Goal: Information Seeking & Learning: Find specific page/section

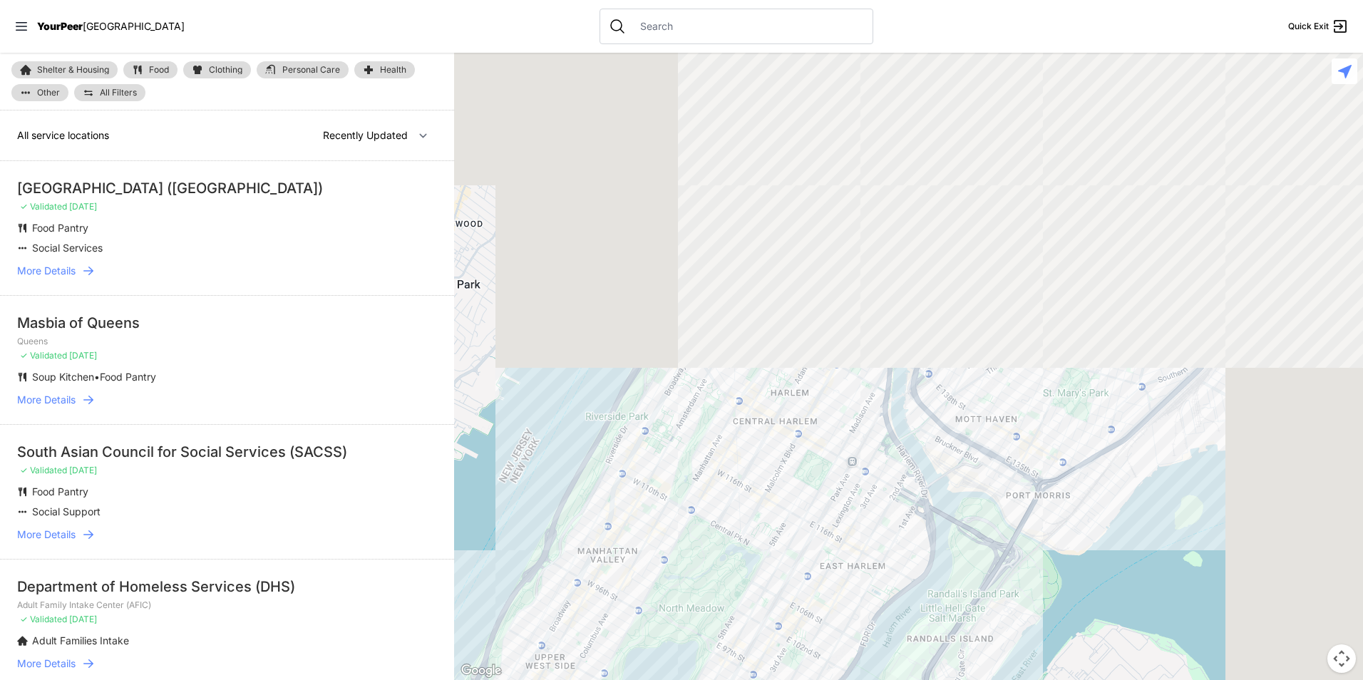
drag, startPoint x: 1001, startPoint y: 238, endPoint x: 736, endPoint y: 545, distance: 405.3
click at [753, 604] on div at bounding box center [908, 366] width 909 height 627
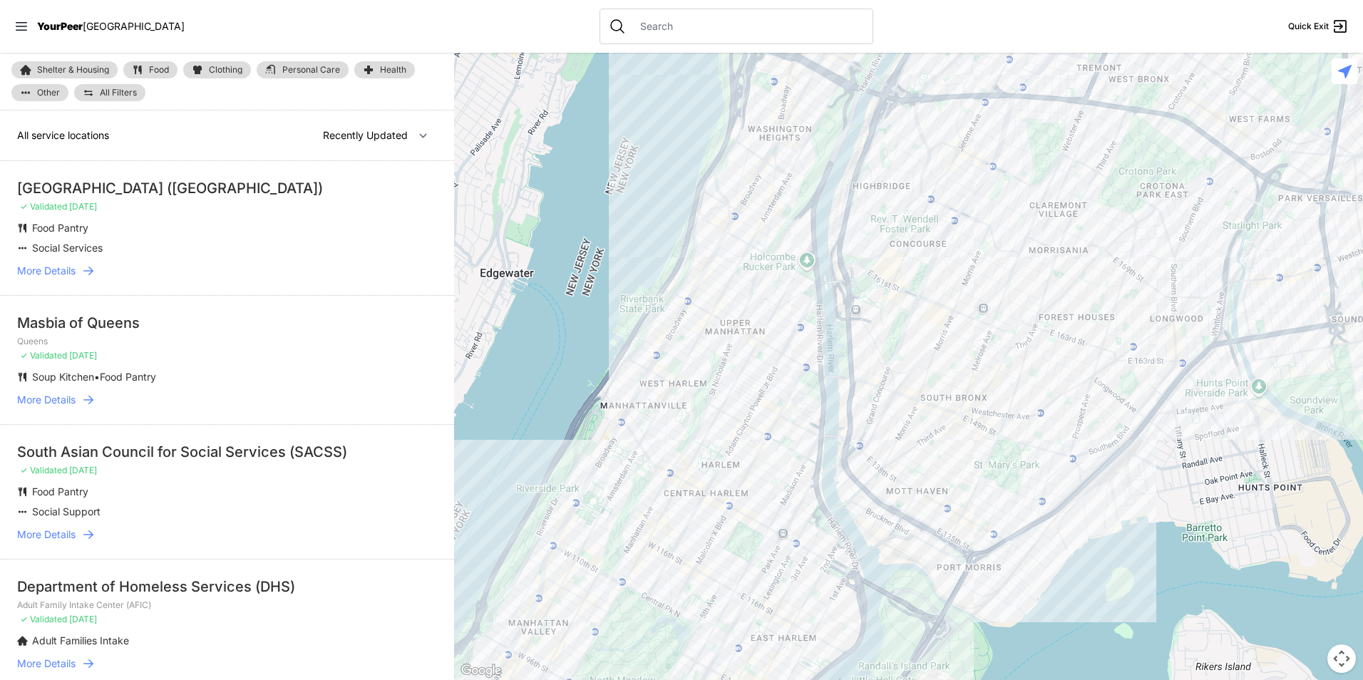
click at [162, 70] on span "Food" at bounding box center [159, 70] width 20 height 9
select select "recentlyUpdated"
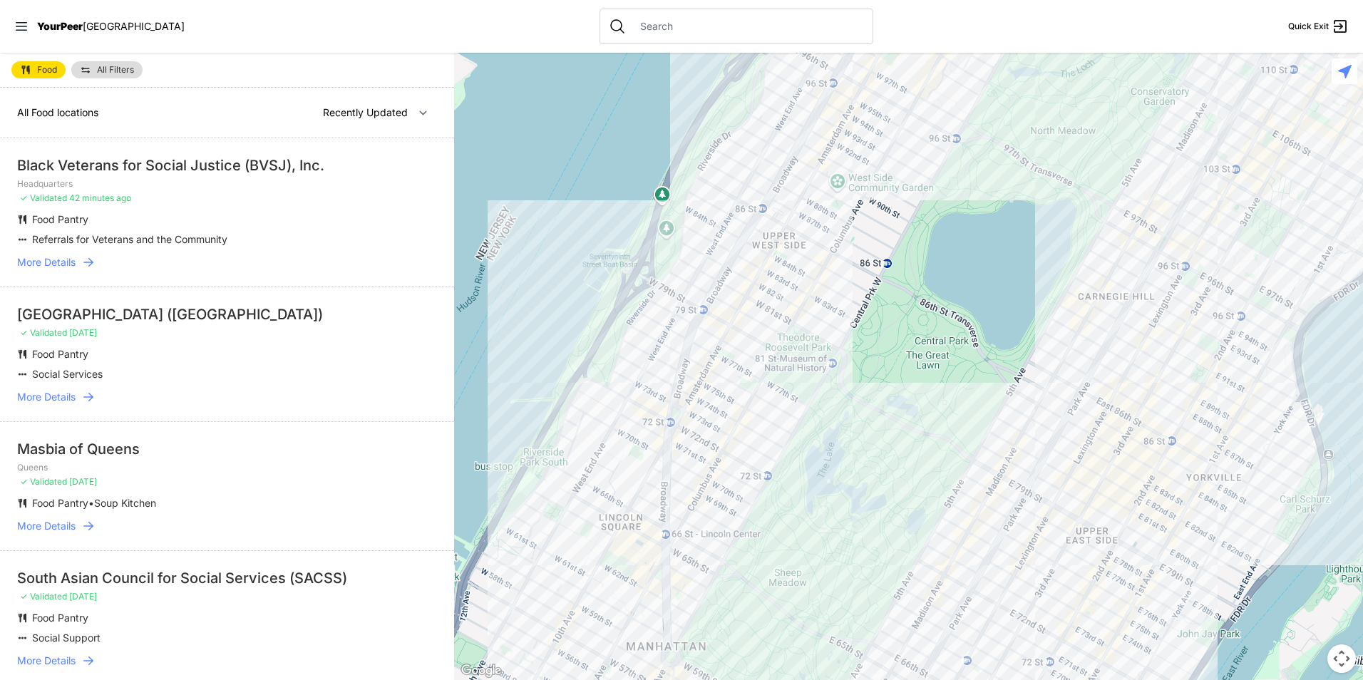
click at [91, 78] on link "All Filters" at bounding box center [106, 69] width 71 height 17
click at [89, 70] on img at bounding box center [85, 69] width 11 height 11
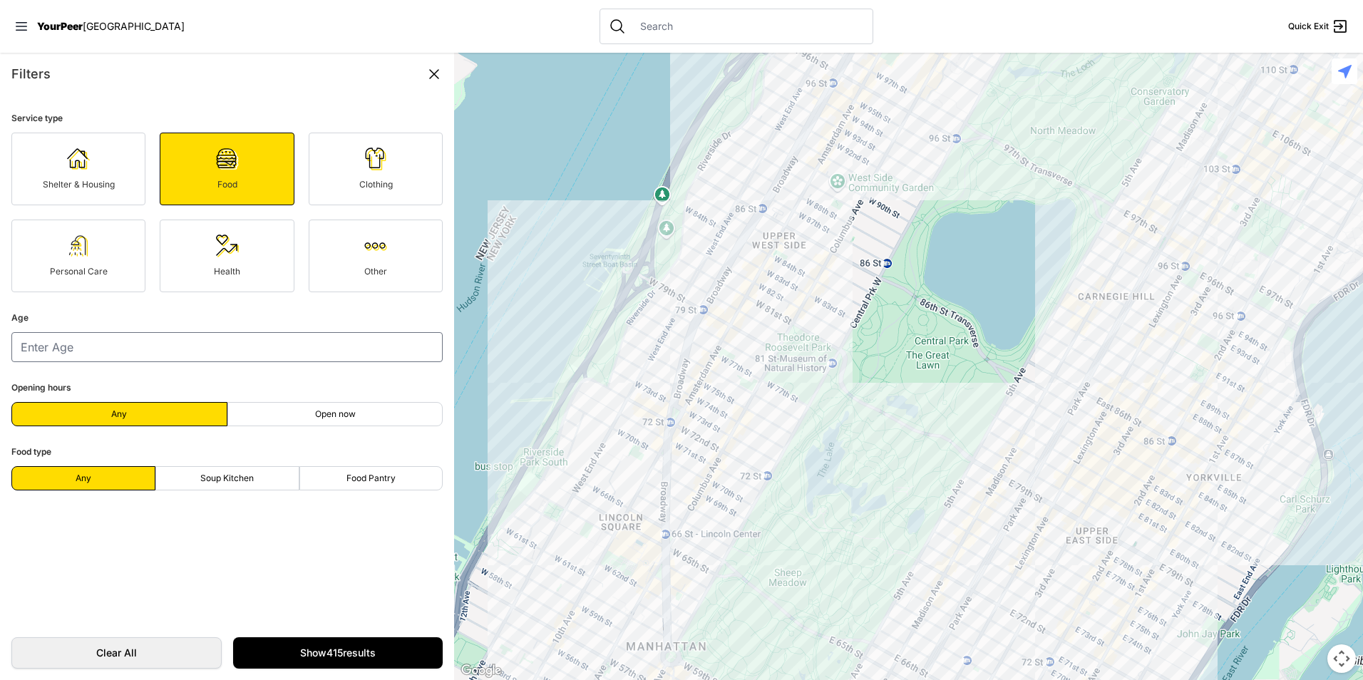
click at [253, 492] on form "Service type Shelter & Housing Food Clothing Personal Care Health Other Age Ope…" at bounding box center [227, 360] width 454 height 530
click at [257, 472] on label "Soup Kitchen" at bounding box center [227, 478] width 144 height 24
click at [227, 478] on input "Soup Kitchen" at bounding box center [227, 478] width 1 height 1
radio input "true"
select select "recentlyUpdated"
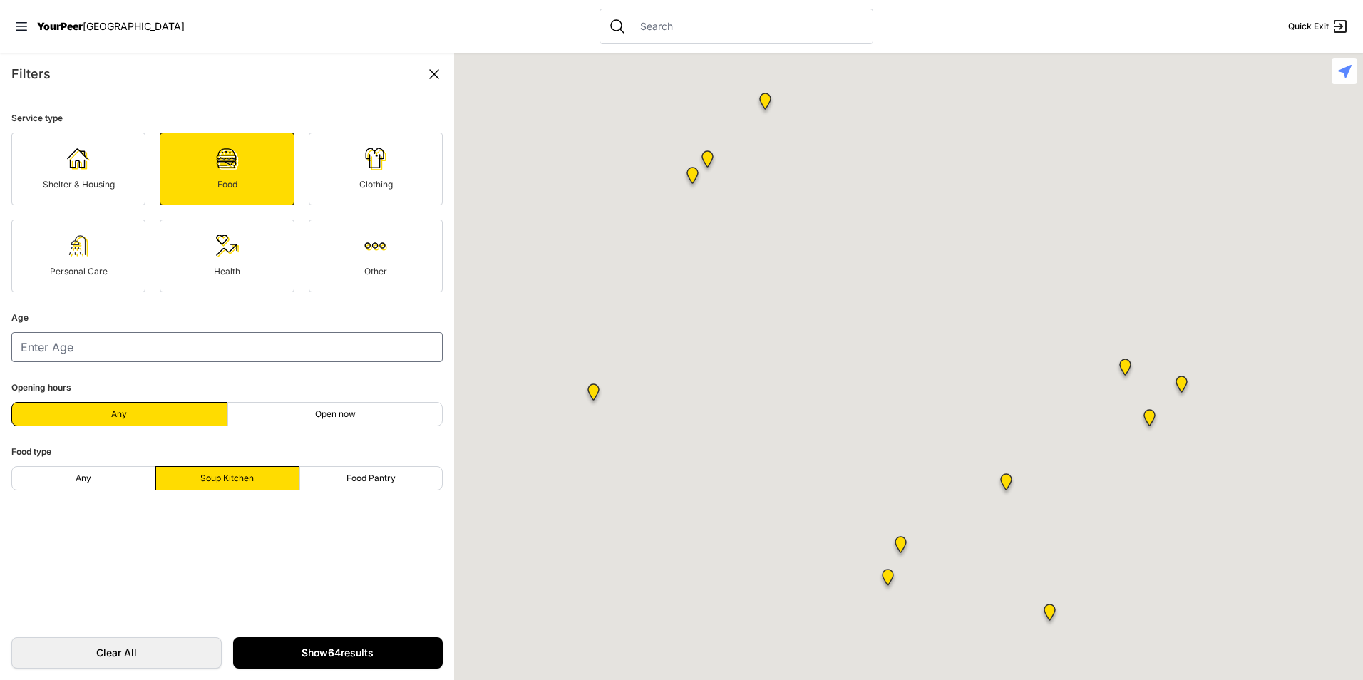
click at [337, 653] on link "Show 64 results" at bounding box center [338, 652] width 210 height 31
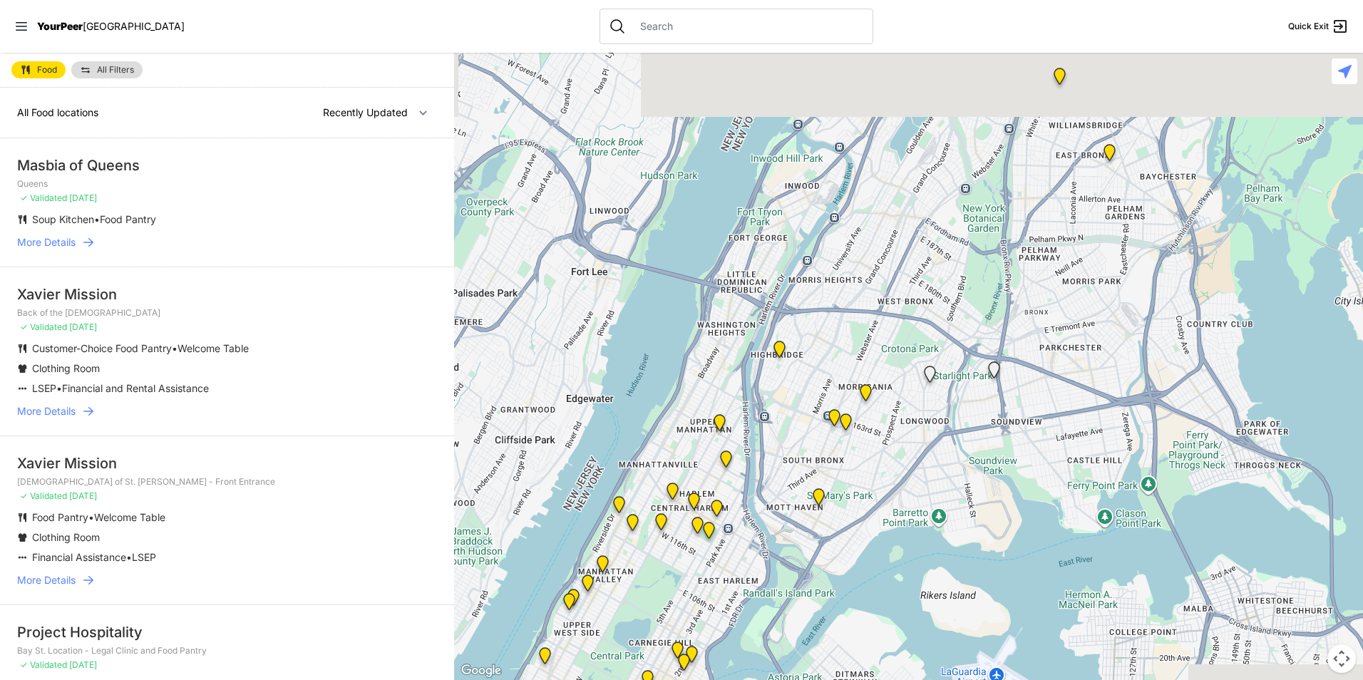
drag, startPoint x: 1107, startPoint y: 129, endPoint x: 741, endPoint y: 466, distance: 497.8
click at [744, 467] on div at bounding box center [908, 366] width 909 height 627
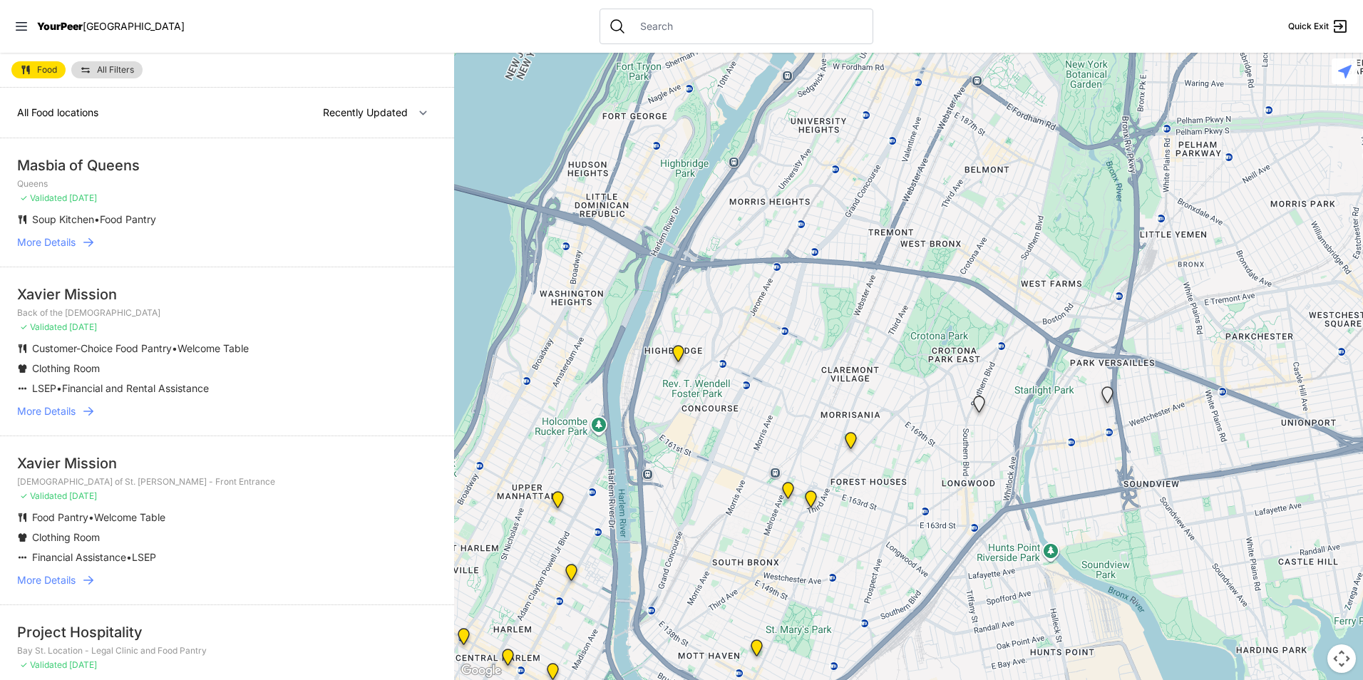
drag, startPoint x: 992, startPoint y: 299, endPoint x: 913, endPoint y: 363, distance: 101.8
click at [913, 363] on div at bounding box center [908, 366] width 909 height 627
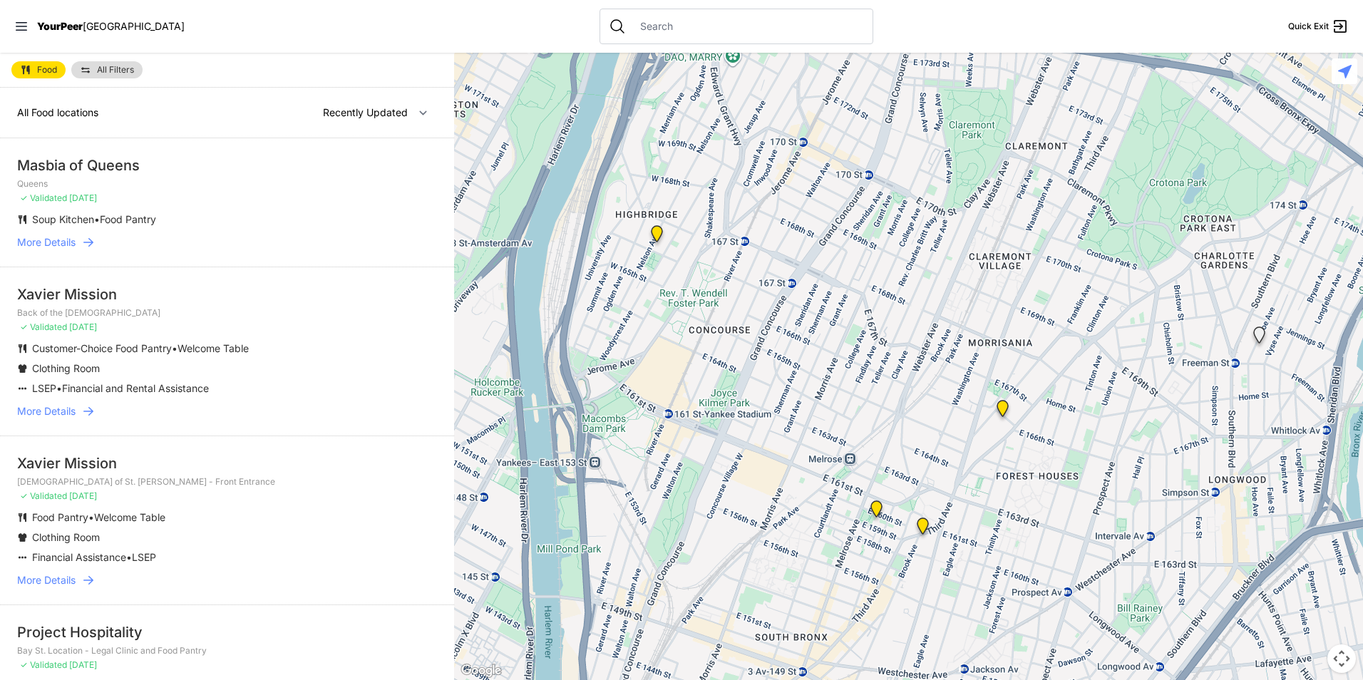
click at [873, 507] on img "Bronx Citadel Corps" at bounding box center [876, 512] width 29 height 34
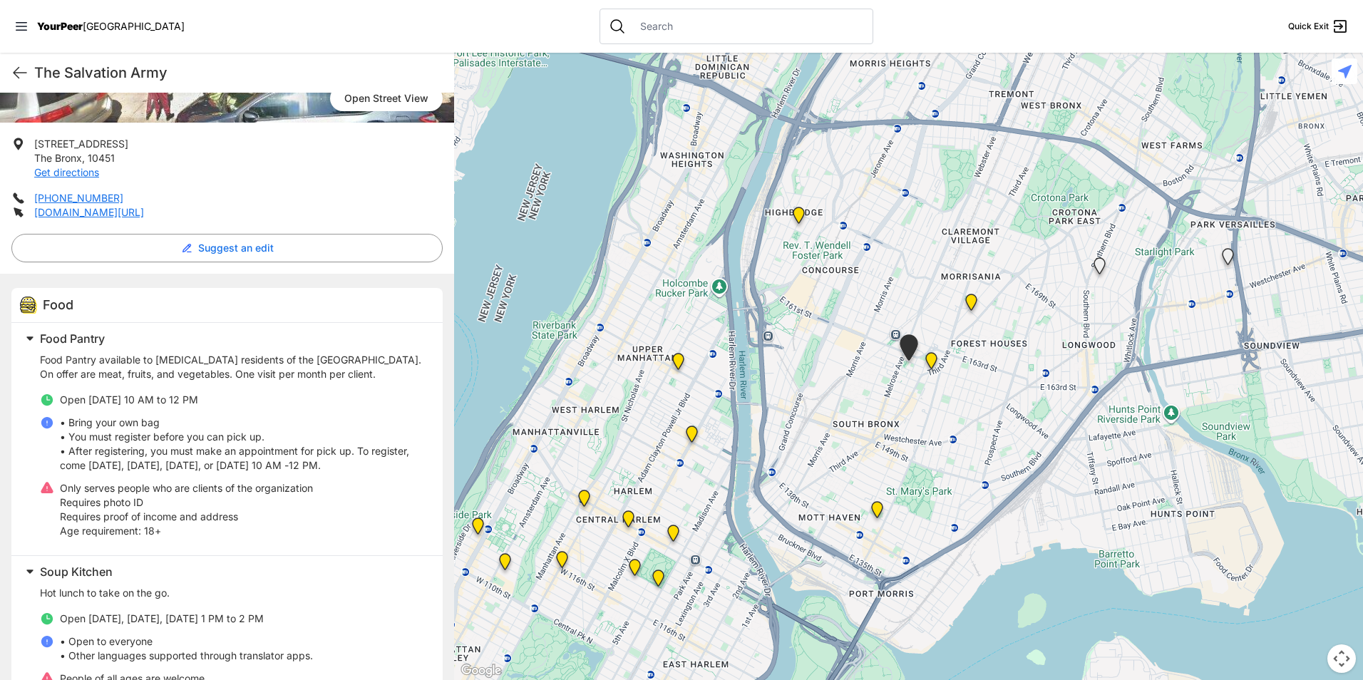
scroll to position [281, 0]
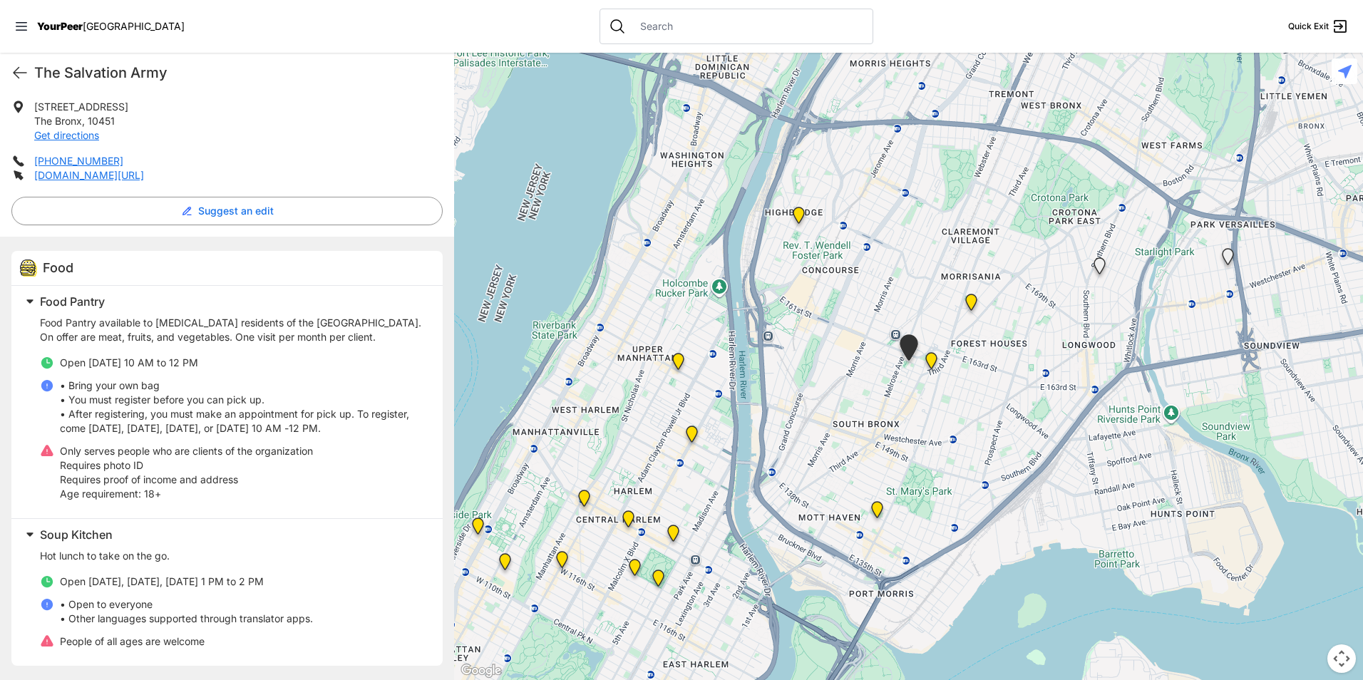
click at [930, 360] on img "Wellness Center" at bounding box center [930, 363] width 29 height 34
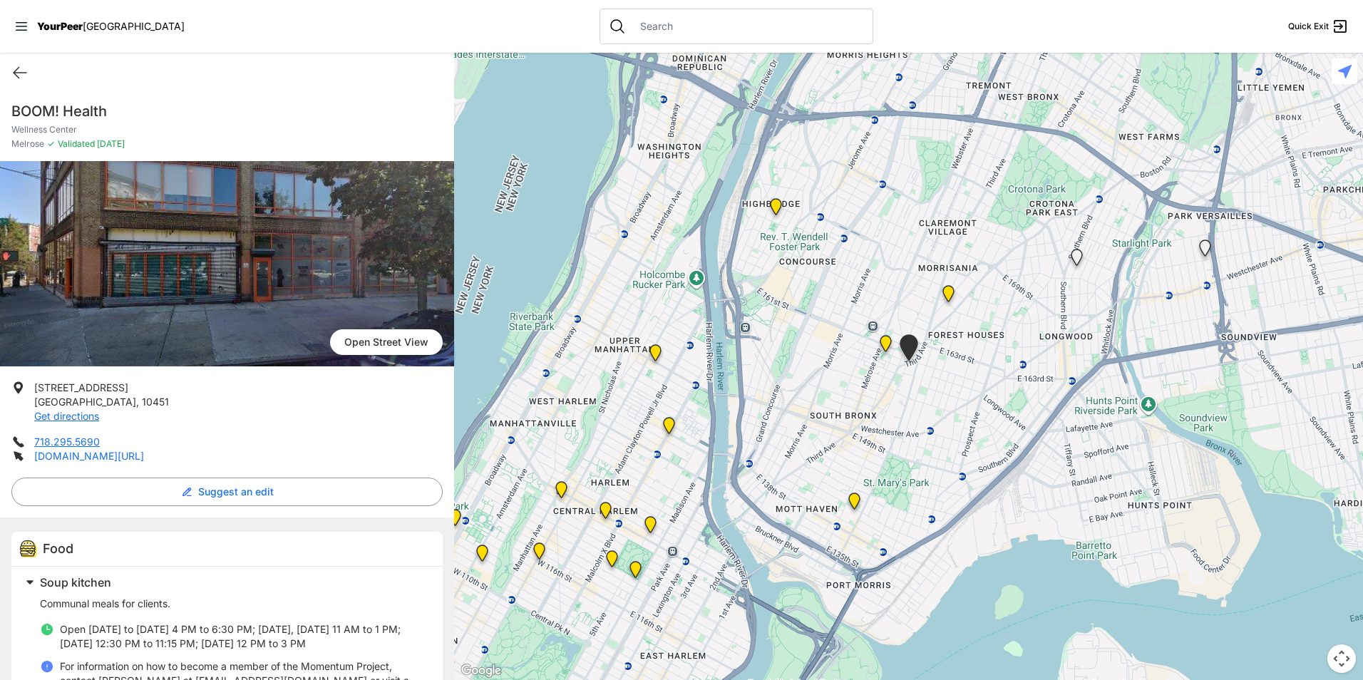
drag, startPoint x: 79, startPoint y: 460, endPoint x: 106, endPoint y: 453, distance: 28.2
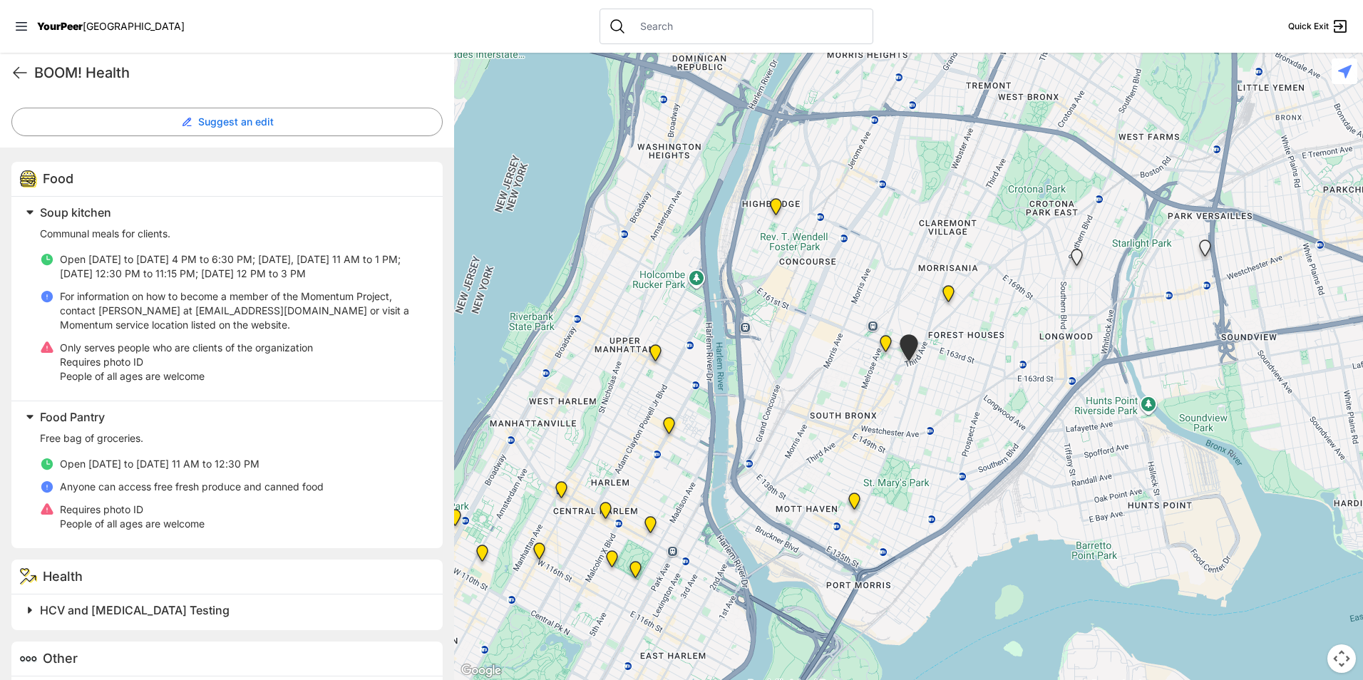
scroll to position [345, 0]
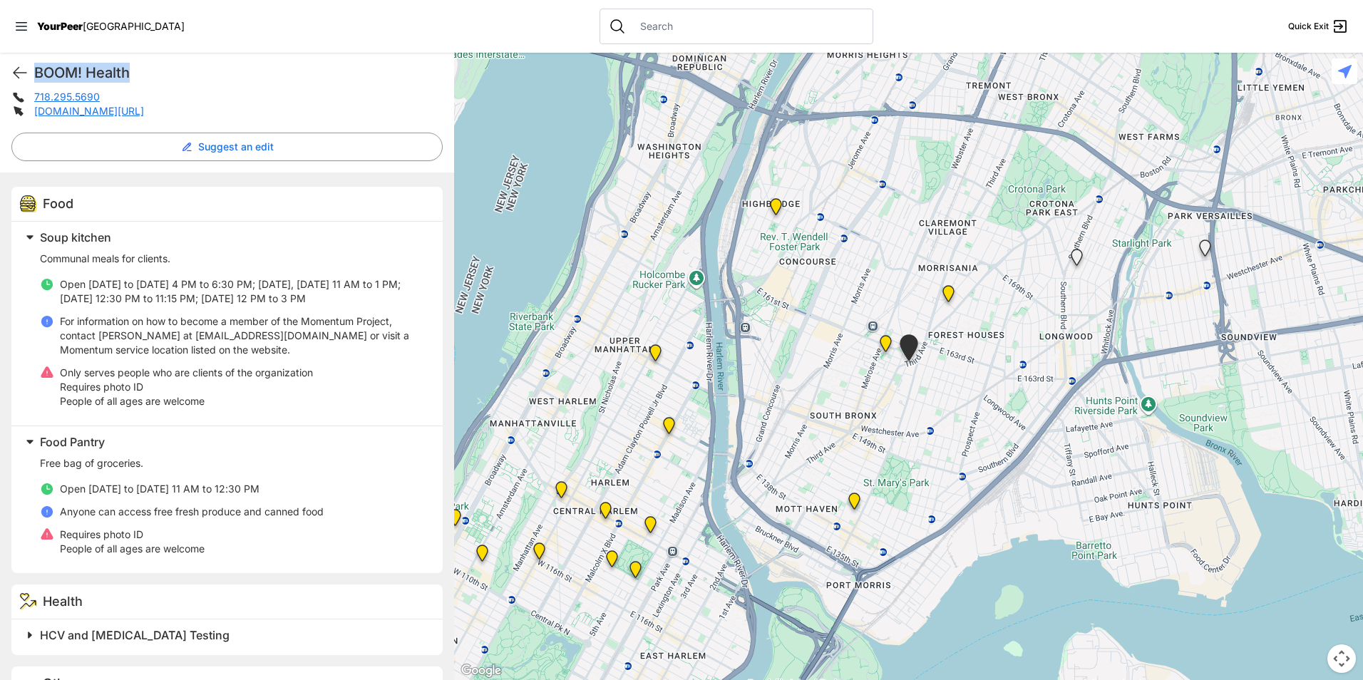
drag, startPoint x: 105, startPoint y: 74, endPoint x: 32, endPoint y: 67, distance: 73.0
click at [32, 67] on div "BOOM! Health Quick Exit" at bounding box center [227, 73] width 454 height 40
copy h1 "BOOM! Health"
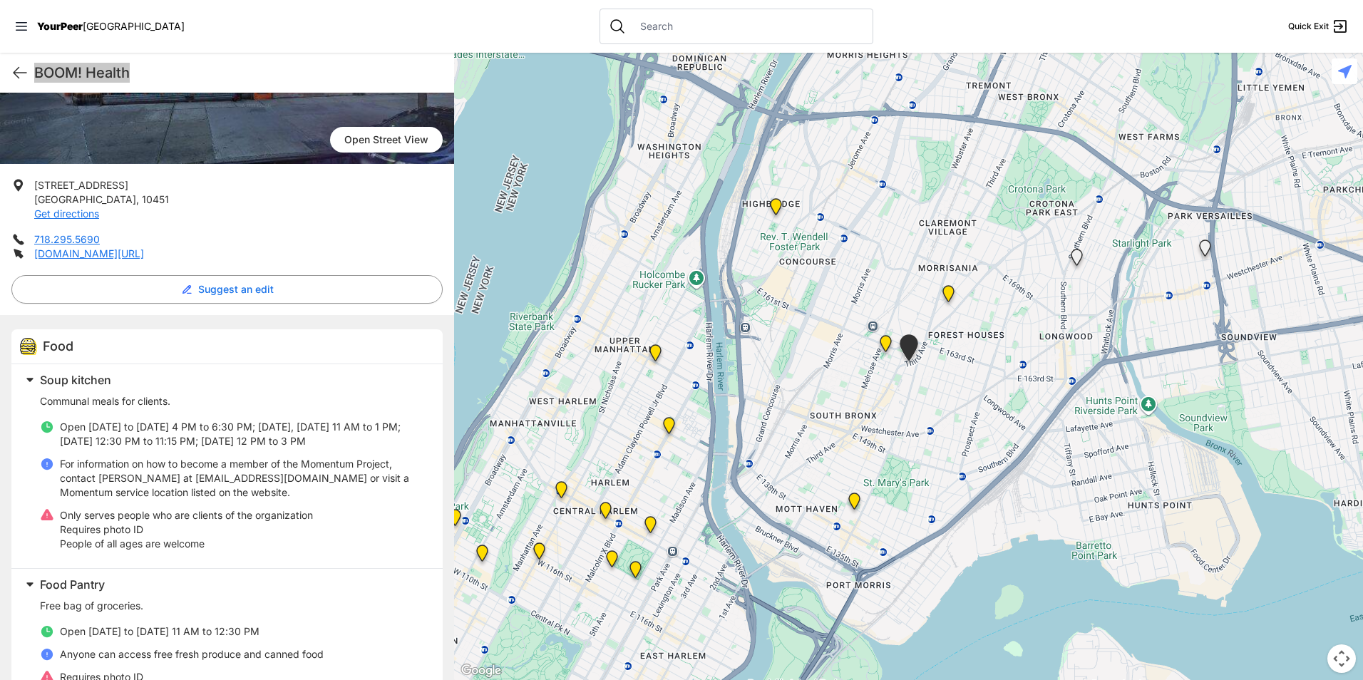
scroll to position [274, 0]
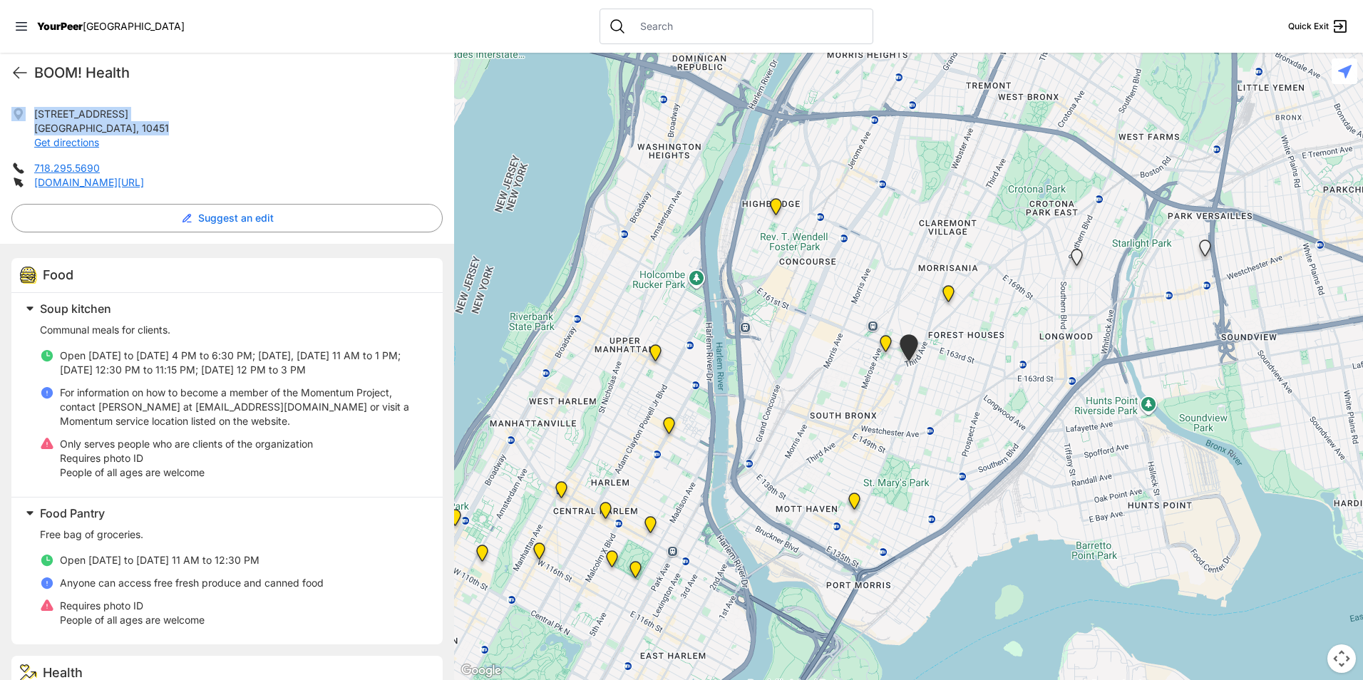
drag, startPoint x: 100, startPoint y: 133, endPoint x: 29, endPoint y: 115, distance: 72.8
click at [29, 115] on li "[STREET_ADDRESS] Get directions" at bounding box center [226, 128] width 431 height 43
drag, startPoint x: 29, startPoint y: 115, endPoint x: 43, endPoint y: 123, distance: 15.6
copy li "[STREET_ADDRESS]"
drag, startPoint x: 103, startPoint y: 172, endPoint x: 31, endPoint y: 162, distance: 72.7
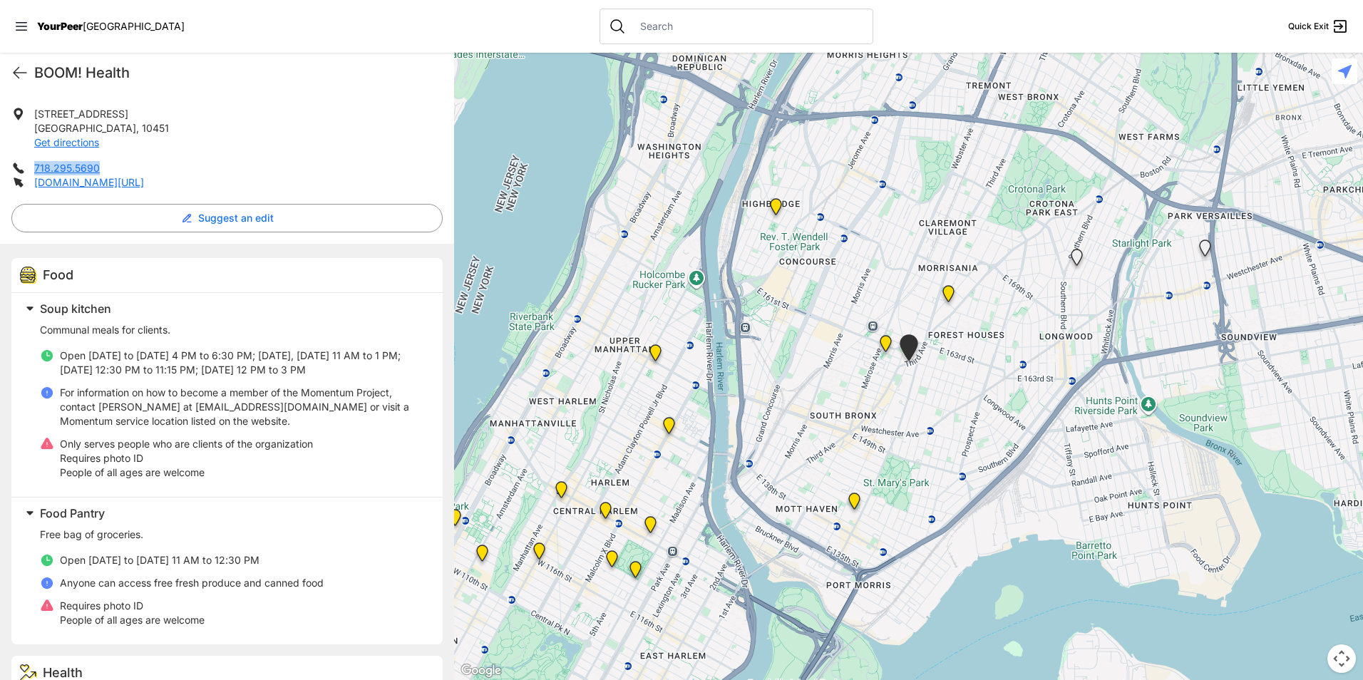
click at [31, 162] on li "718.295.5690" at bounding box center [226, 168] width 431 height 14
drag, startPoint x: 31, startPoint y: 162, endPoint x: 44, endPoint y: 170, distance: 15.0
copy link "718.295.5690"
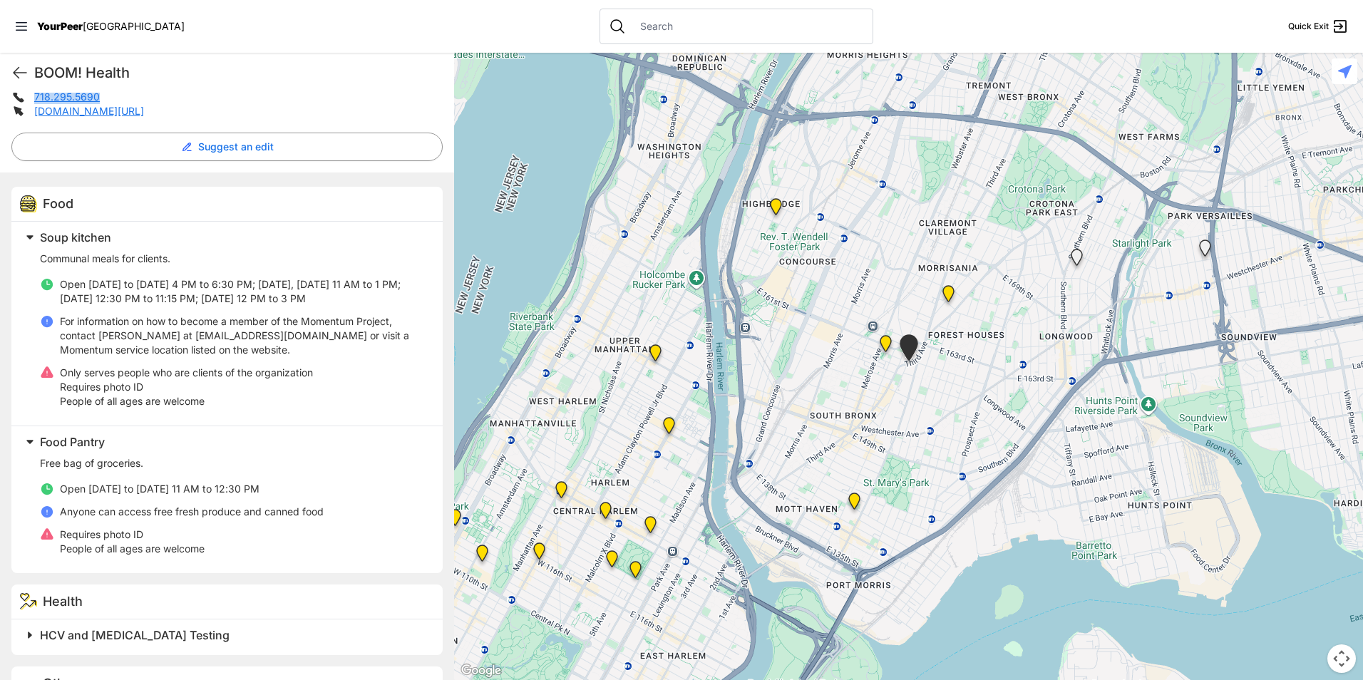
scroll to position [416, 0]
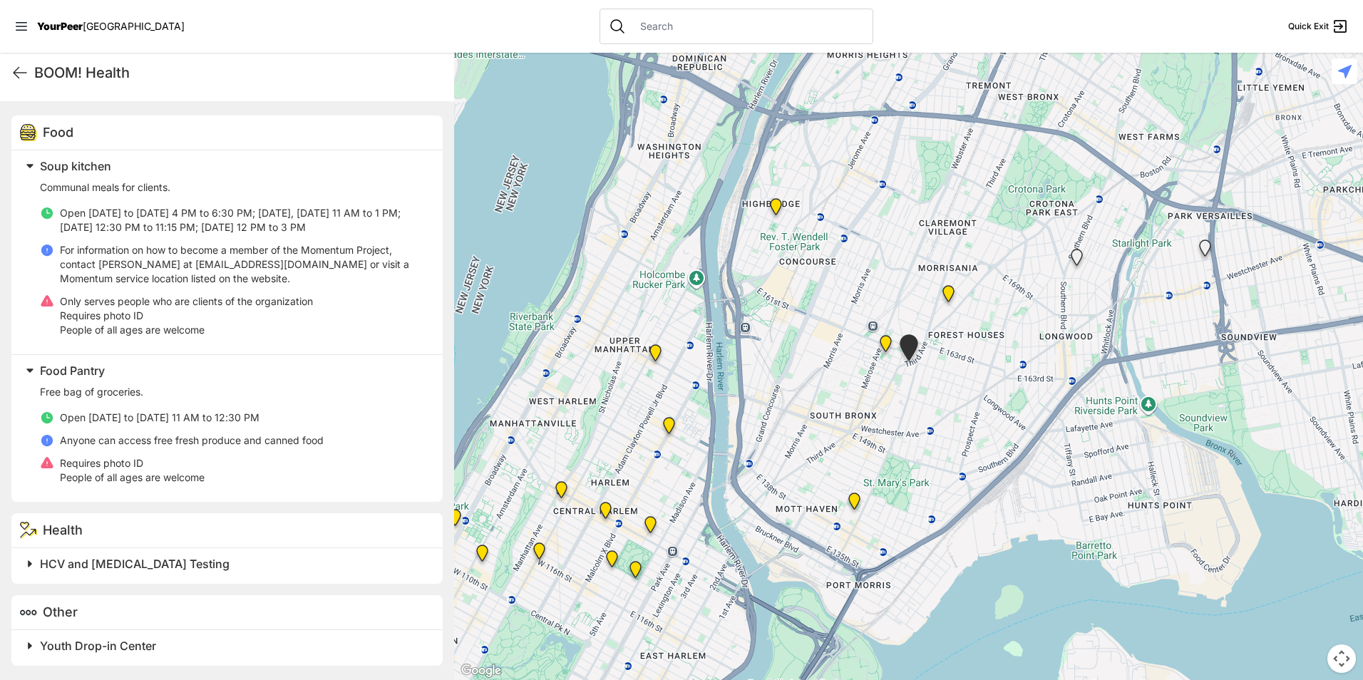
click at [197, 651] on h2 "Youth Drop-in Center" at bounding box center [233, 645] width 386 height 17
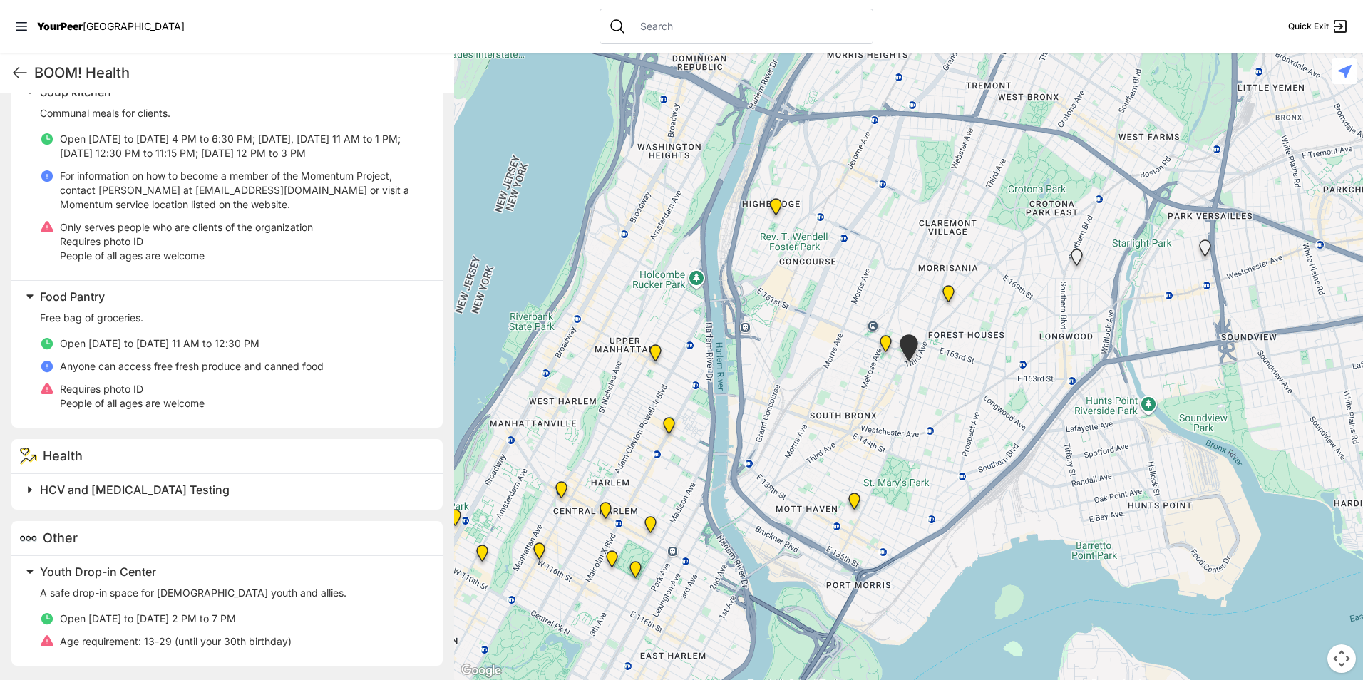
click at [192, 574] on h2 "Youth Drop-in Center" at bounding box center [233, 571] width 386 height 17
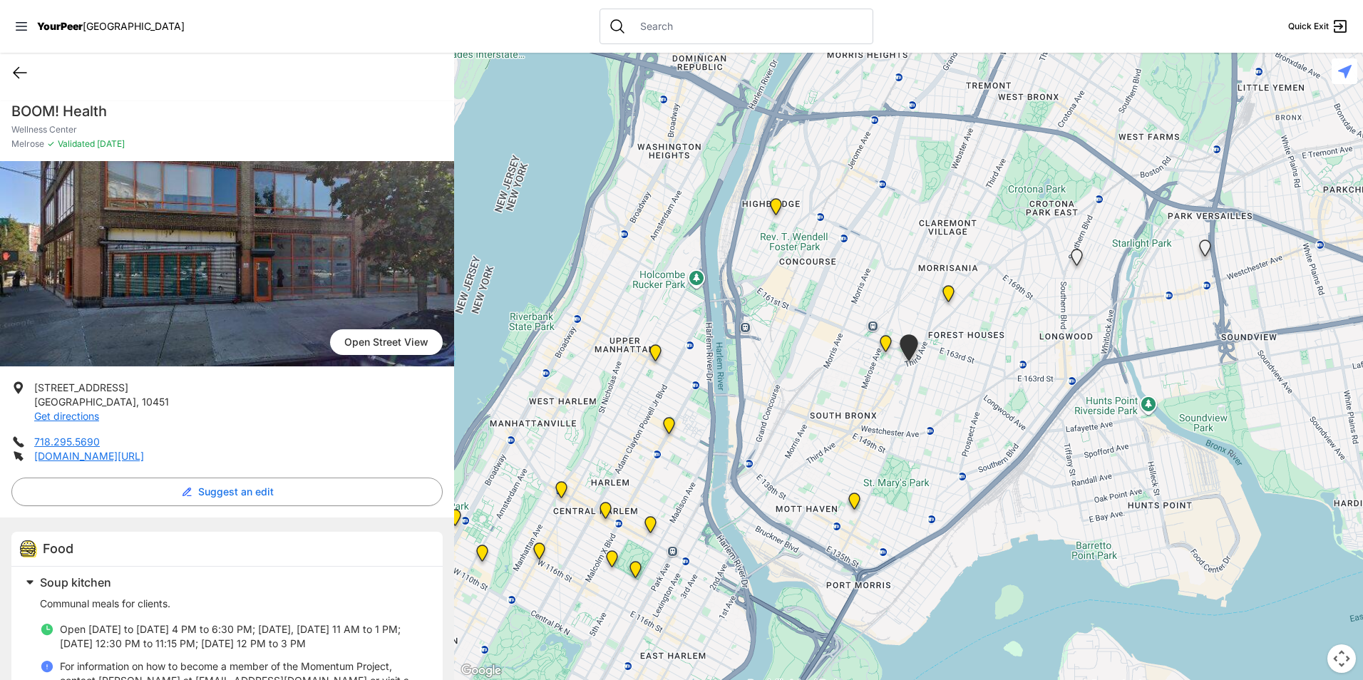
click at [21, 71] on icon at bounding box center [19, 72] width 17 height 17
select select "recentlyUpdated"
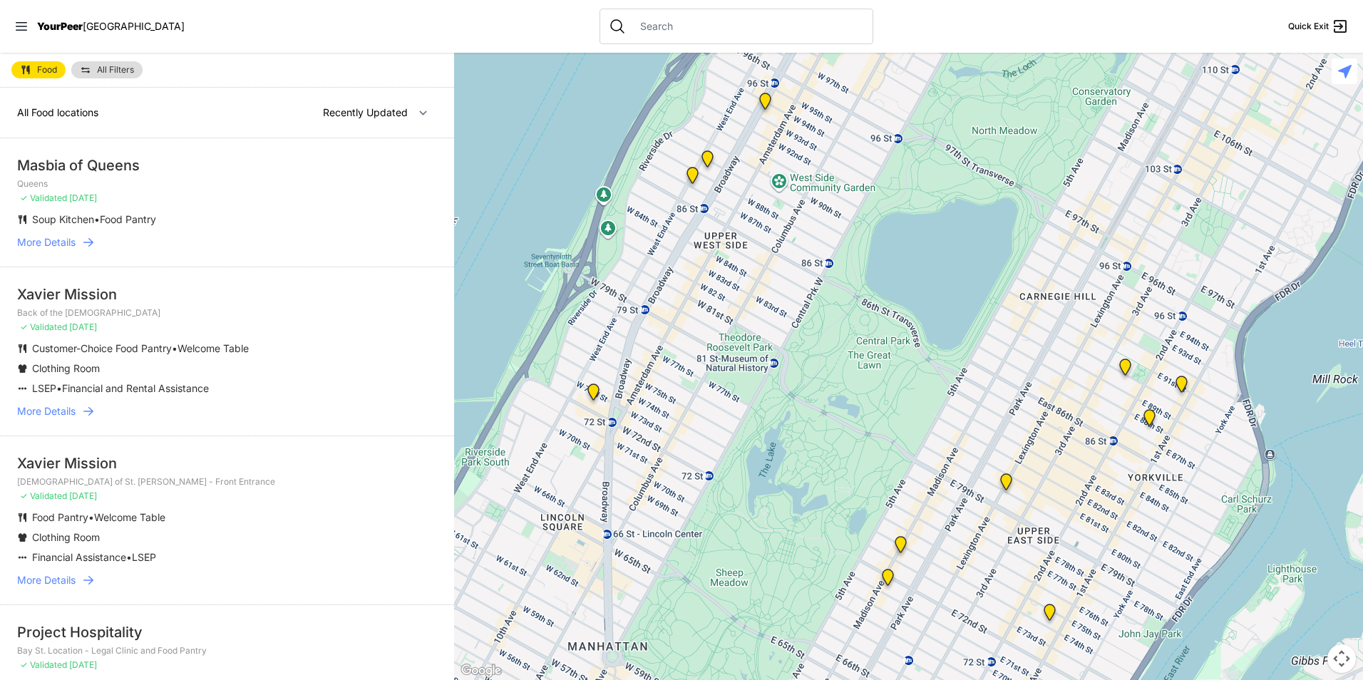
click at [36, 71] on link "Food" at bounding box center [38, 69] width 54 height 17
select select "recentlyUpdated"
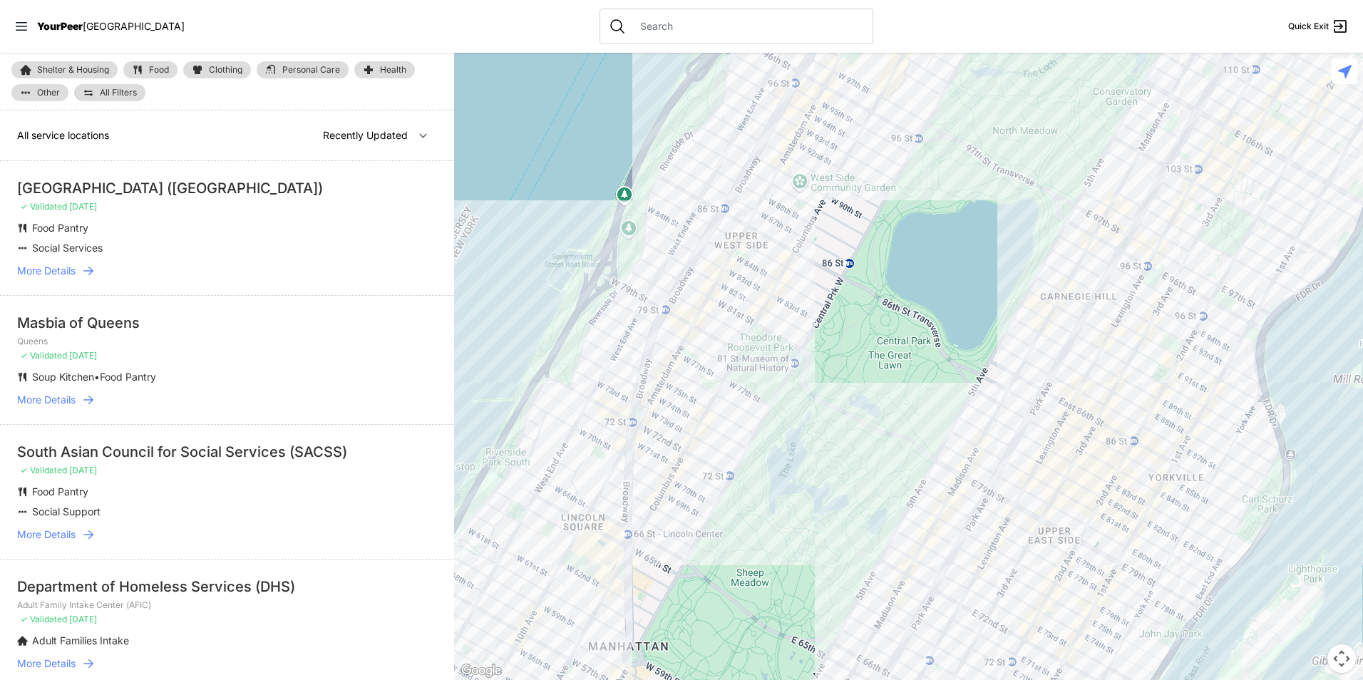
click at [150, 70] on span "Food" at bounding box center [159, 70] width 20 height 9
select select "recentlyUpdated"
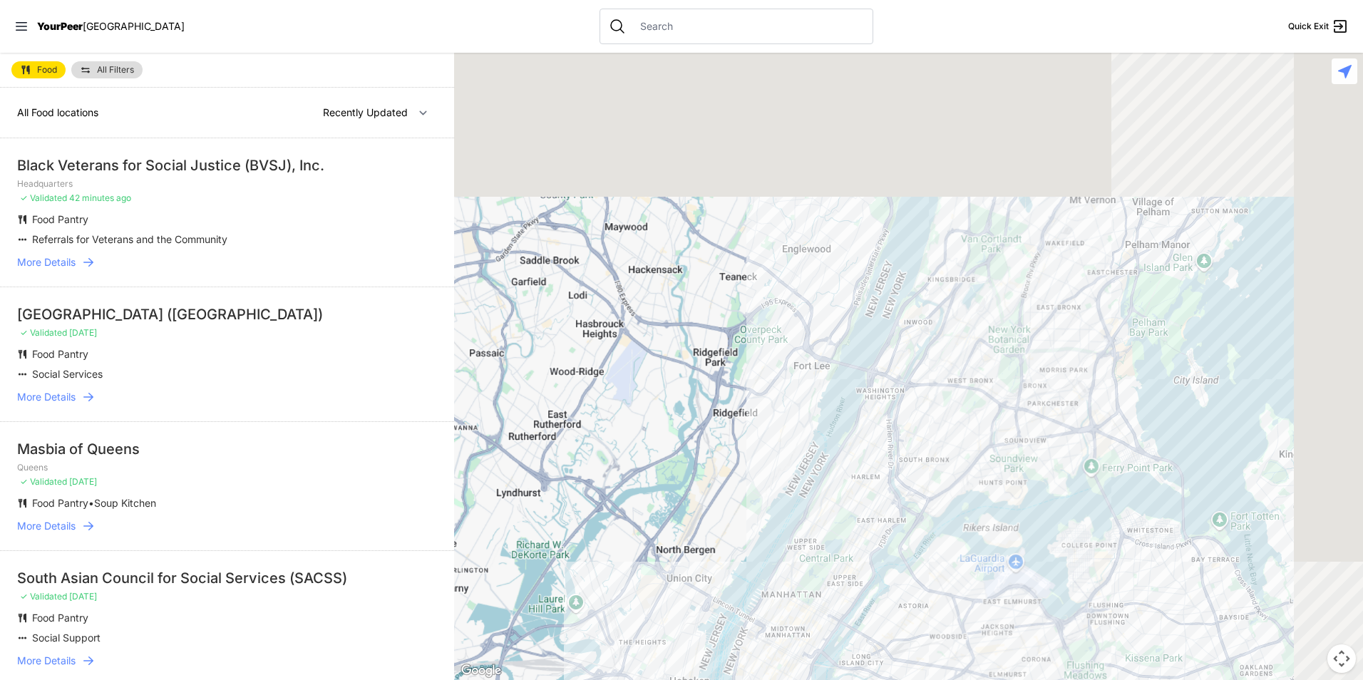
drag, startPoint x: 964, startPoint y: 398, endPoint x: 833, endPoint y: 582, distance: 225.8
click at [834, 582] on div at bounding box center [908, 366] width 909 height 627
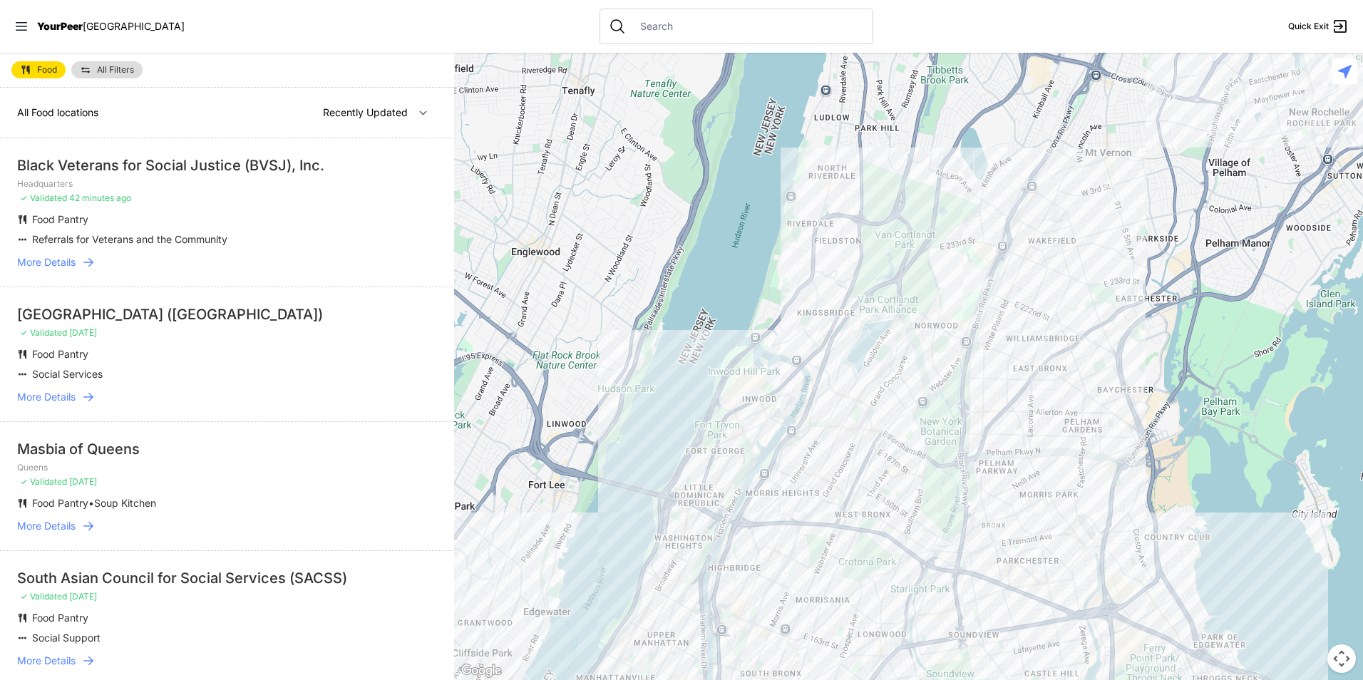
drag, startPoint x: 790, startPoint y: 596, endPoint x: 872, endPoint y: 417, distance: 196.8
click at [872, 417] on div at bounding box center [908, 366] width 909 height 627
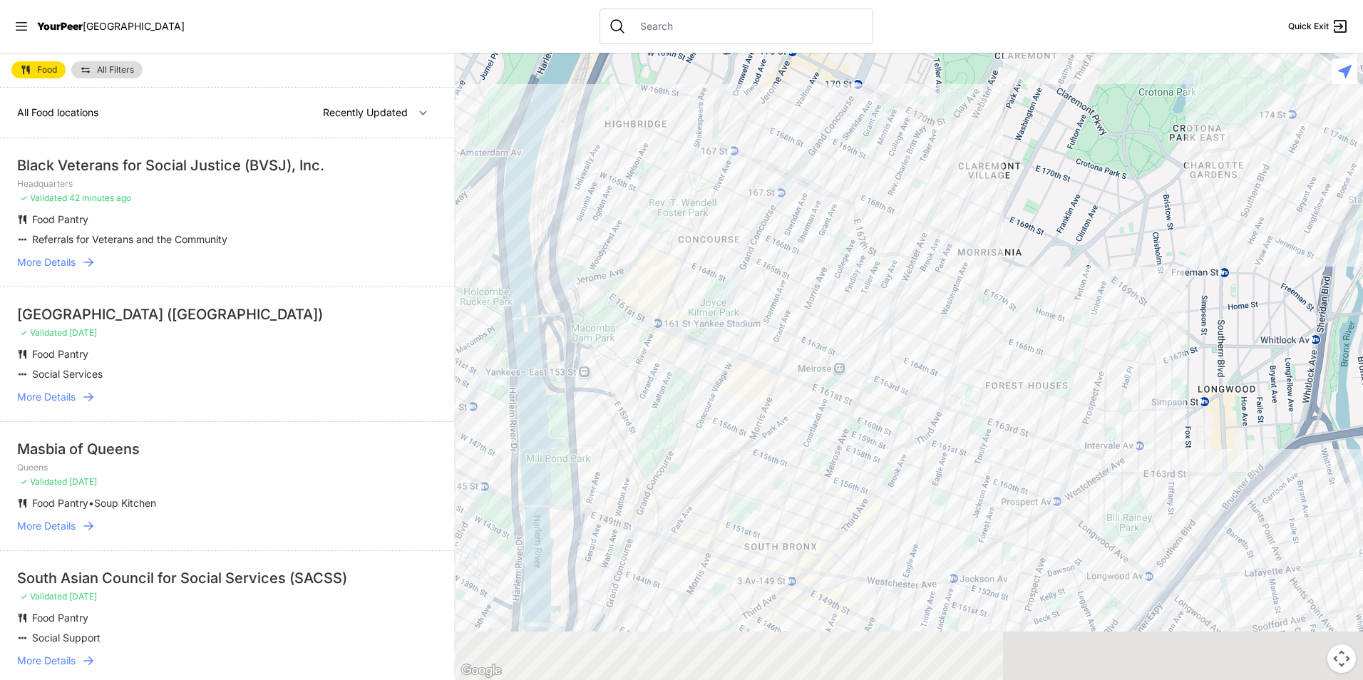
drag, startPoint x: 857, startPoint y: 544, endPoint x: 904, endPoint y: 309, distance: 239.8
click at [905, 309] on div at bounding box center [908, 366] width 909 height 627
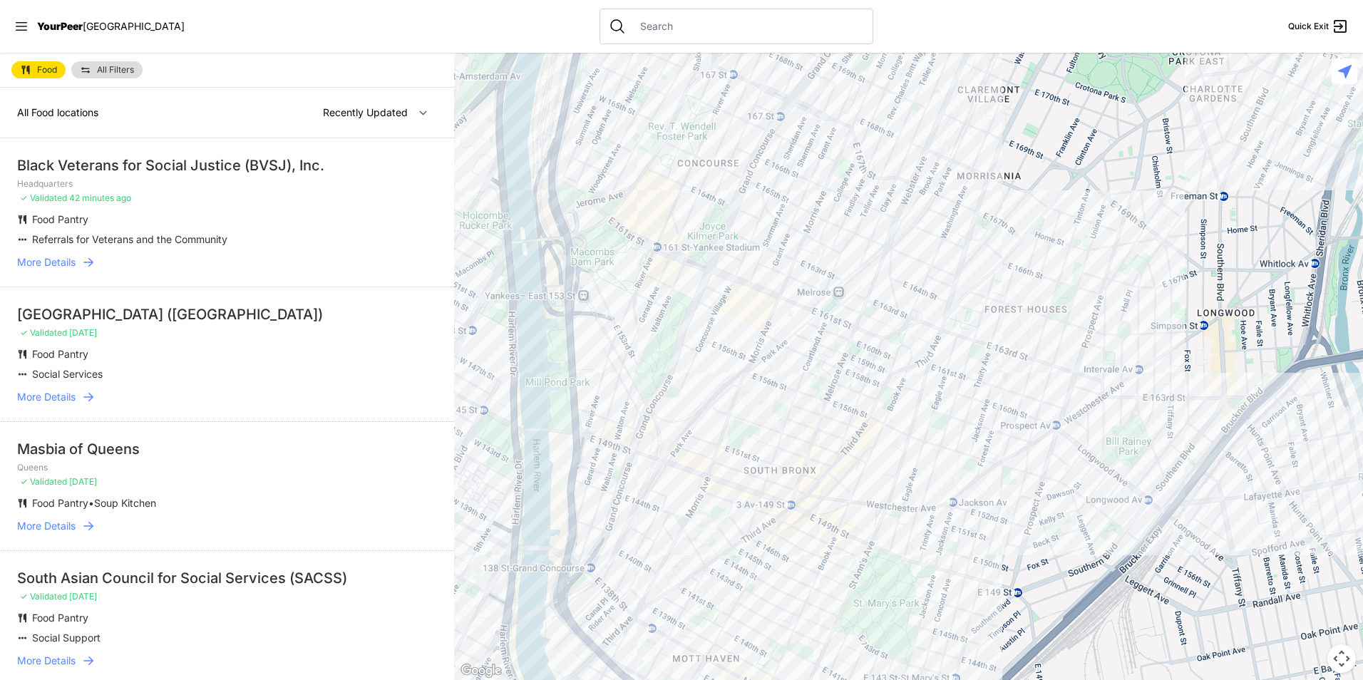
click at [825, 517] on div at bounding box center [908, 366] width 909 height 627
click at [802, 658] on div at bounding box center [908, 366] width 909 height 627
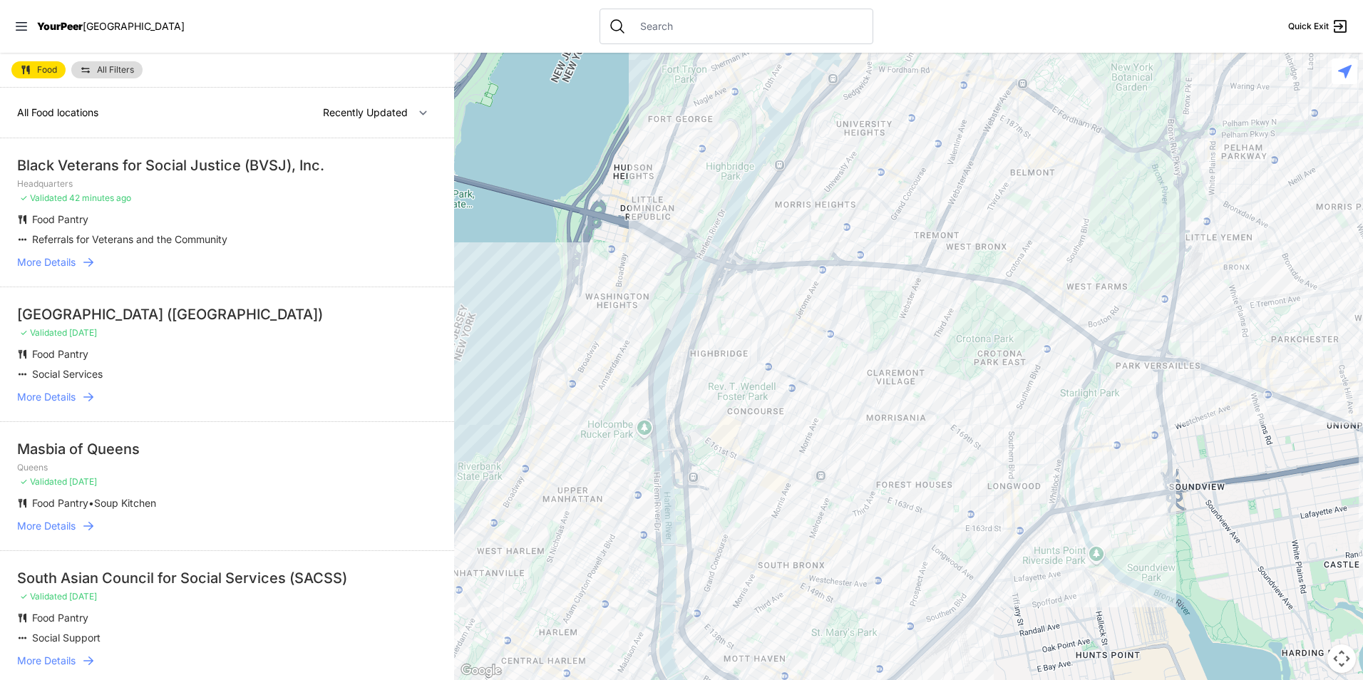
drag, startPoint x: 800, startPoint y: 651, endPoint x: 763, endPoint y: 391, distance: 262.8
click at [800, 651] on div at bounding box center [908, 366] width 909 height 627
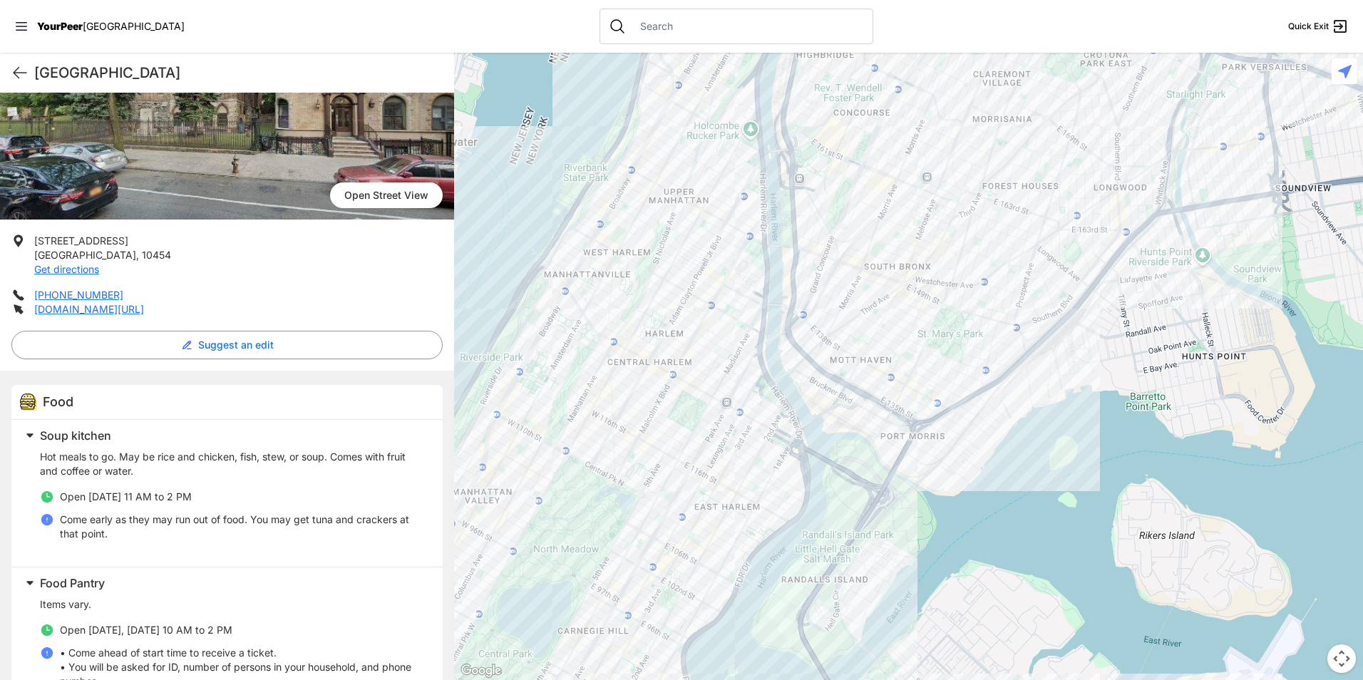
scroll to position [238, 0]
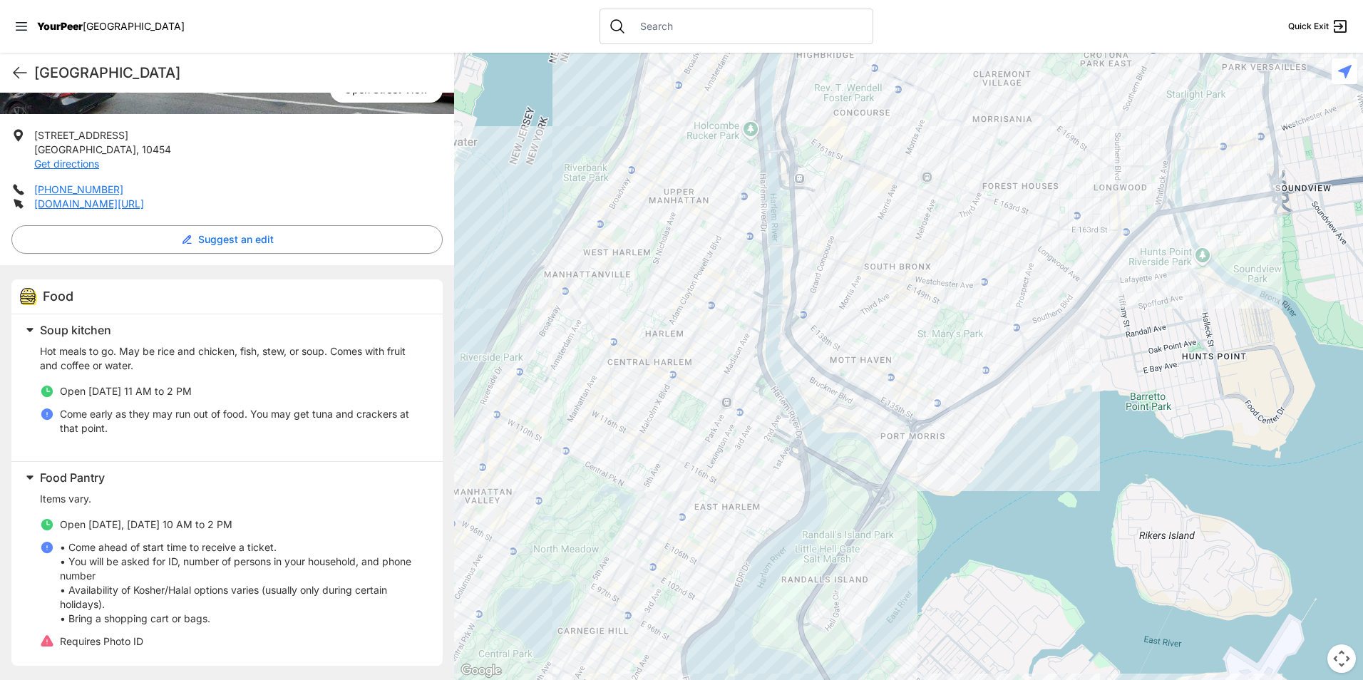
click at [206, 412] on p "Come early as they may run out of food. You may get tuna and crackers at that p…" at bounding box center [243, 421] width 366 height 29
